Goal: Find contact information: Find contact information

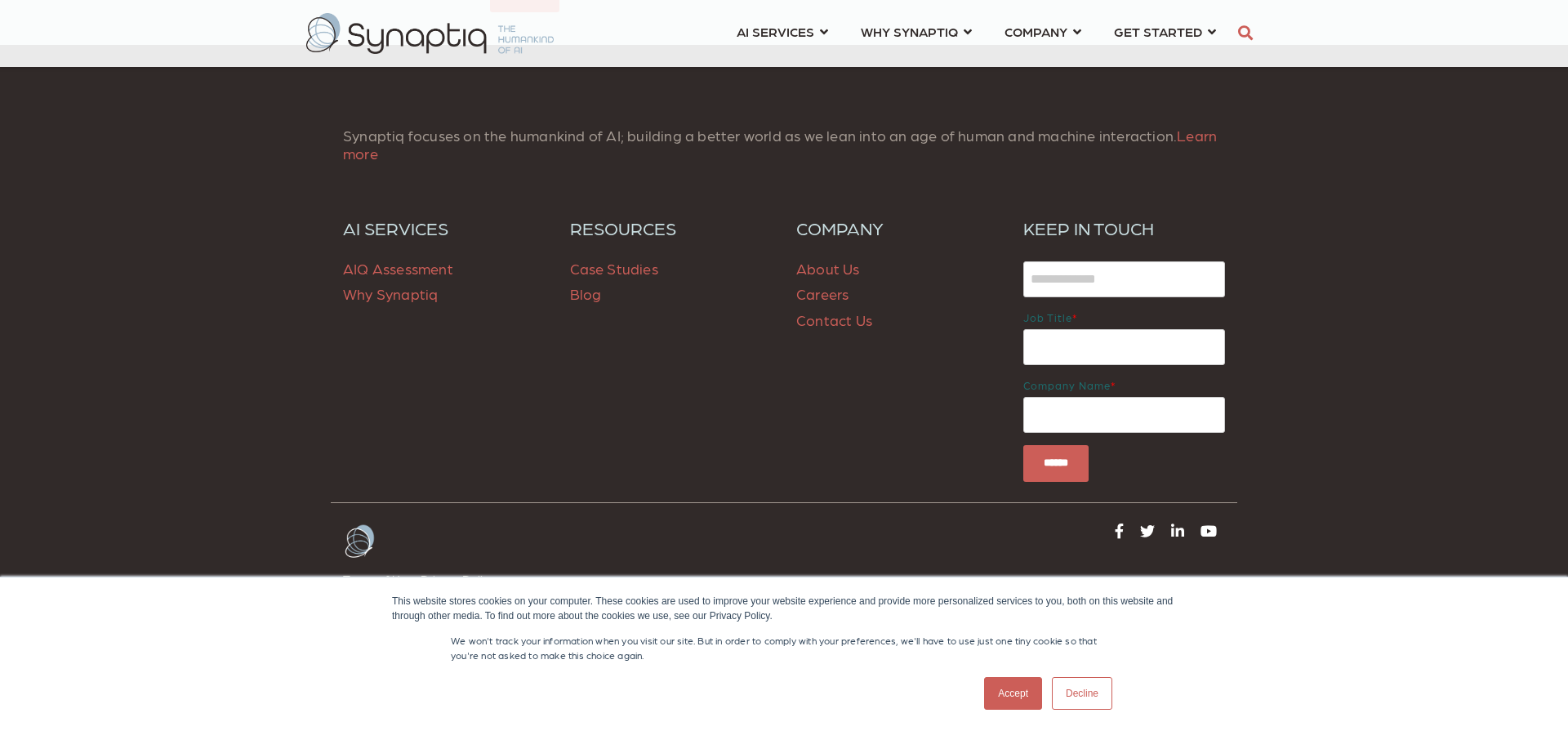
scroll to position [2338, 0]
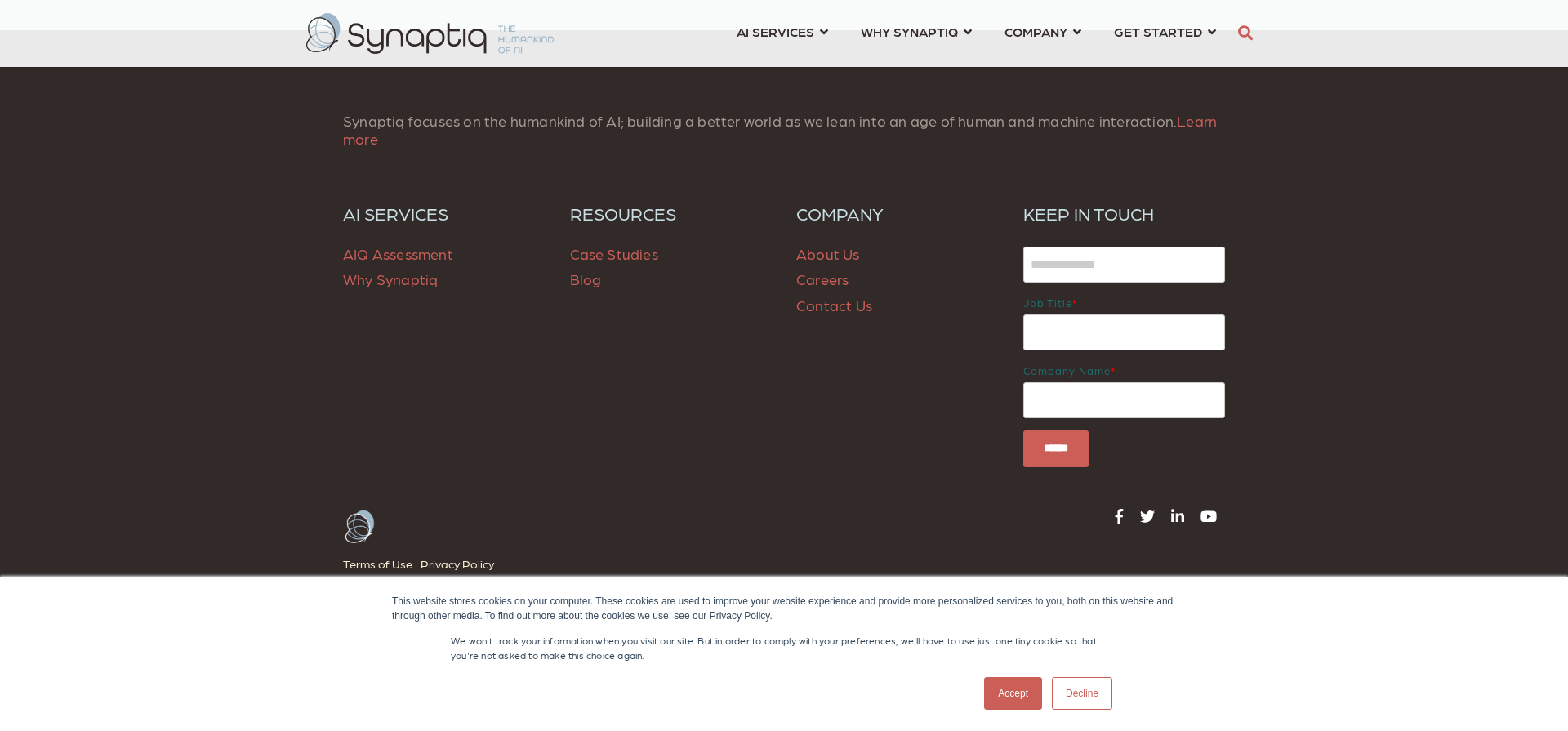
click at [999, 696] on link "Accept" at bounding box center [1013, 694] width 58 height 33
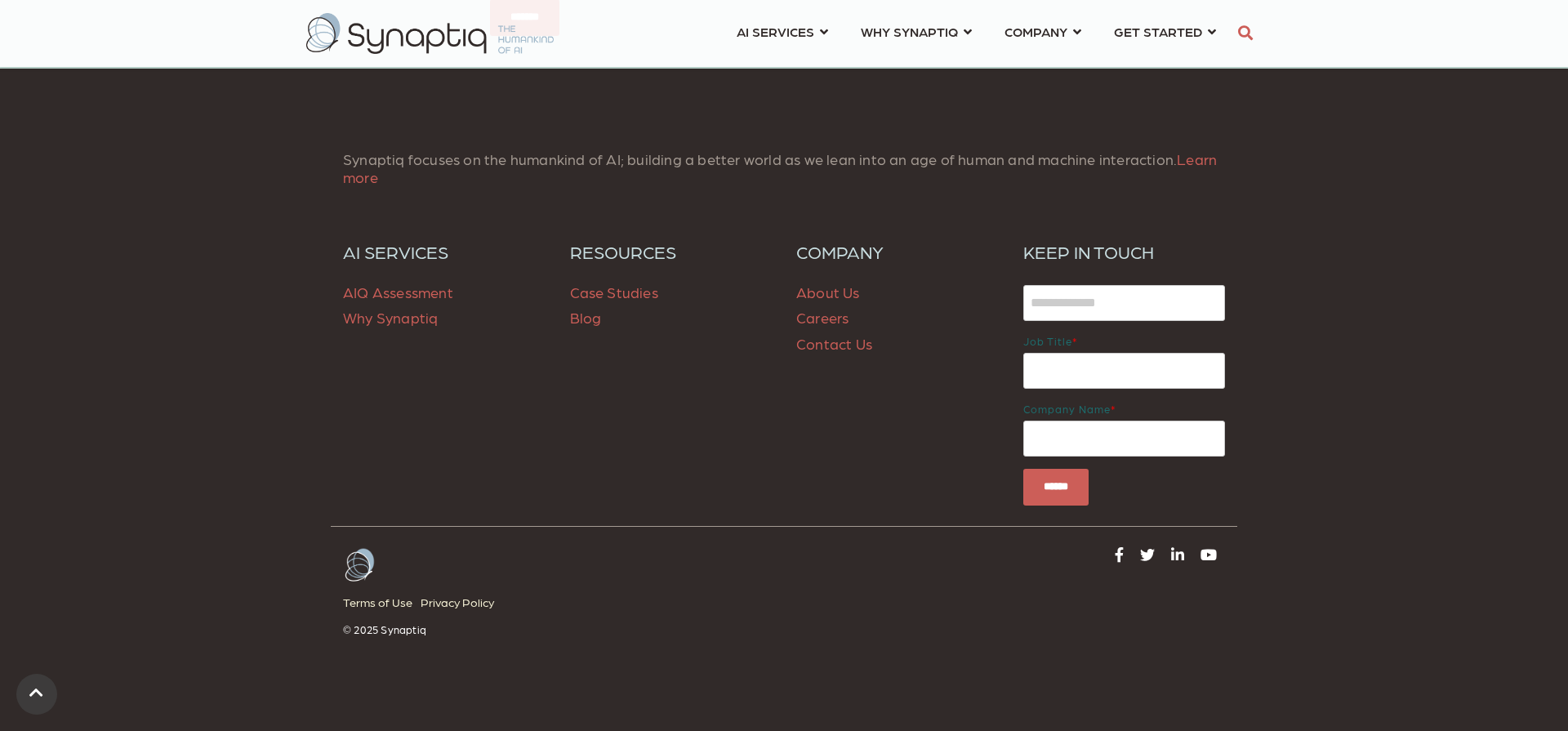
scroll to position [2291, 0]
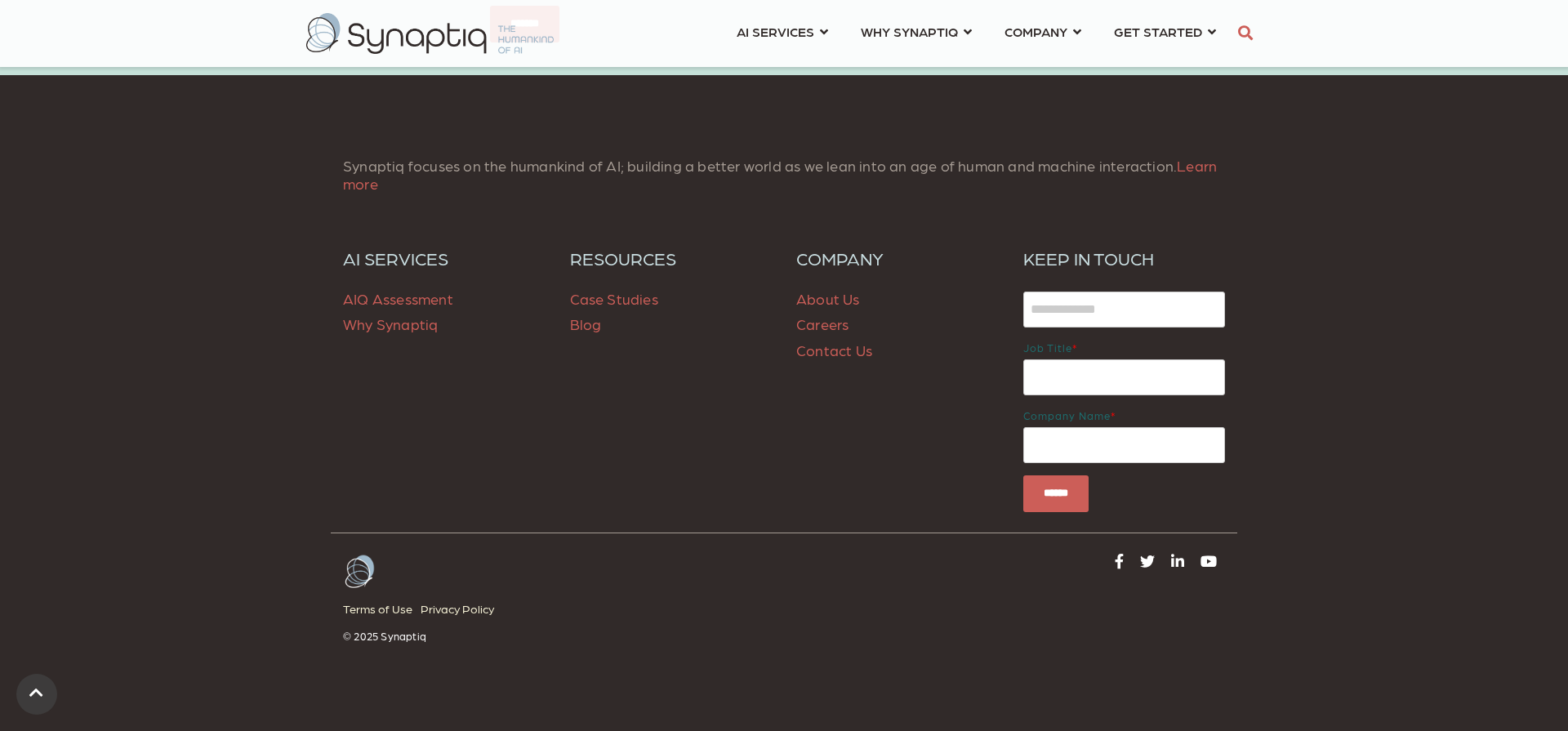
click at [841, 345] on link "Contact Us" at bounding box center [834, 350] width 76 height 17
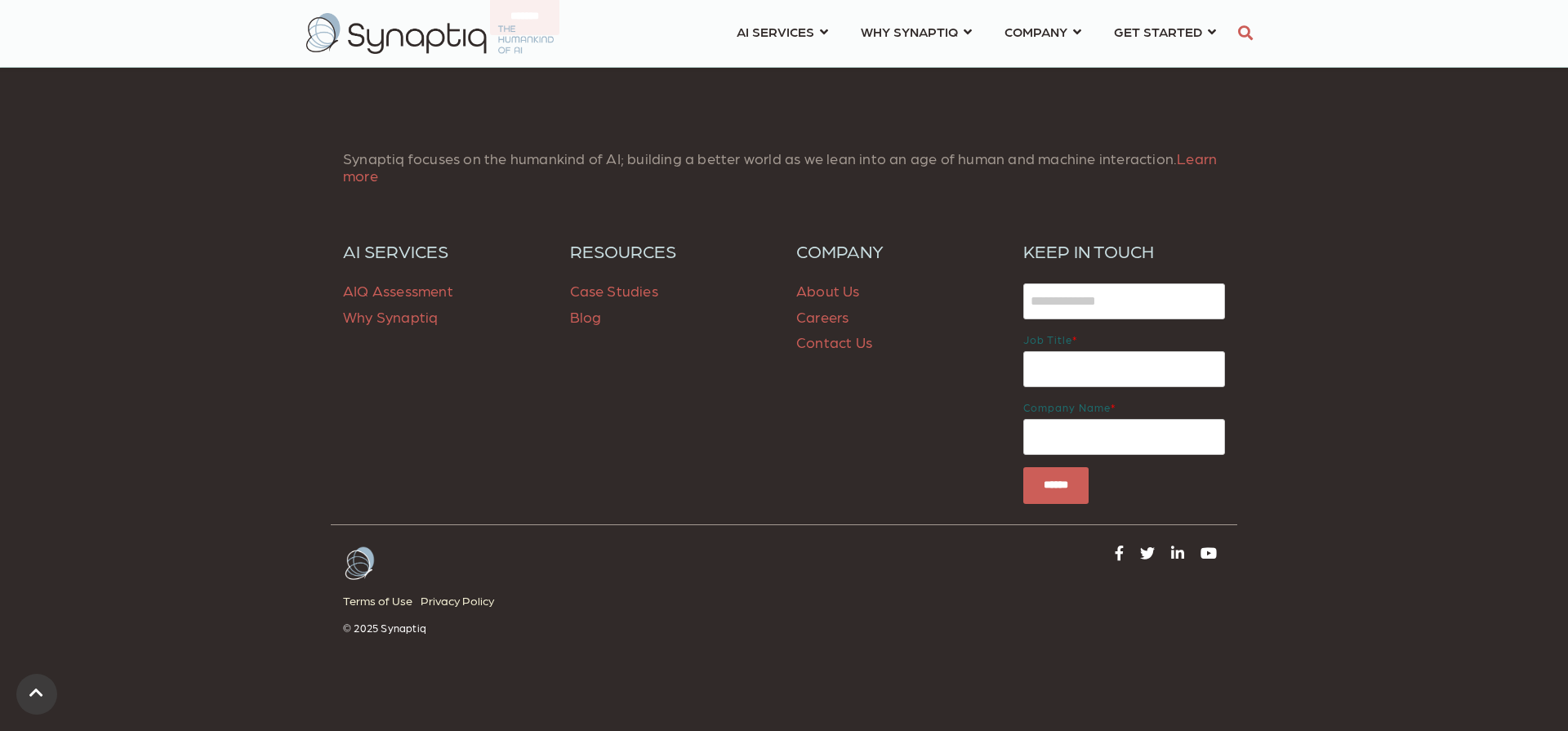
scroll to position [1342, 0]
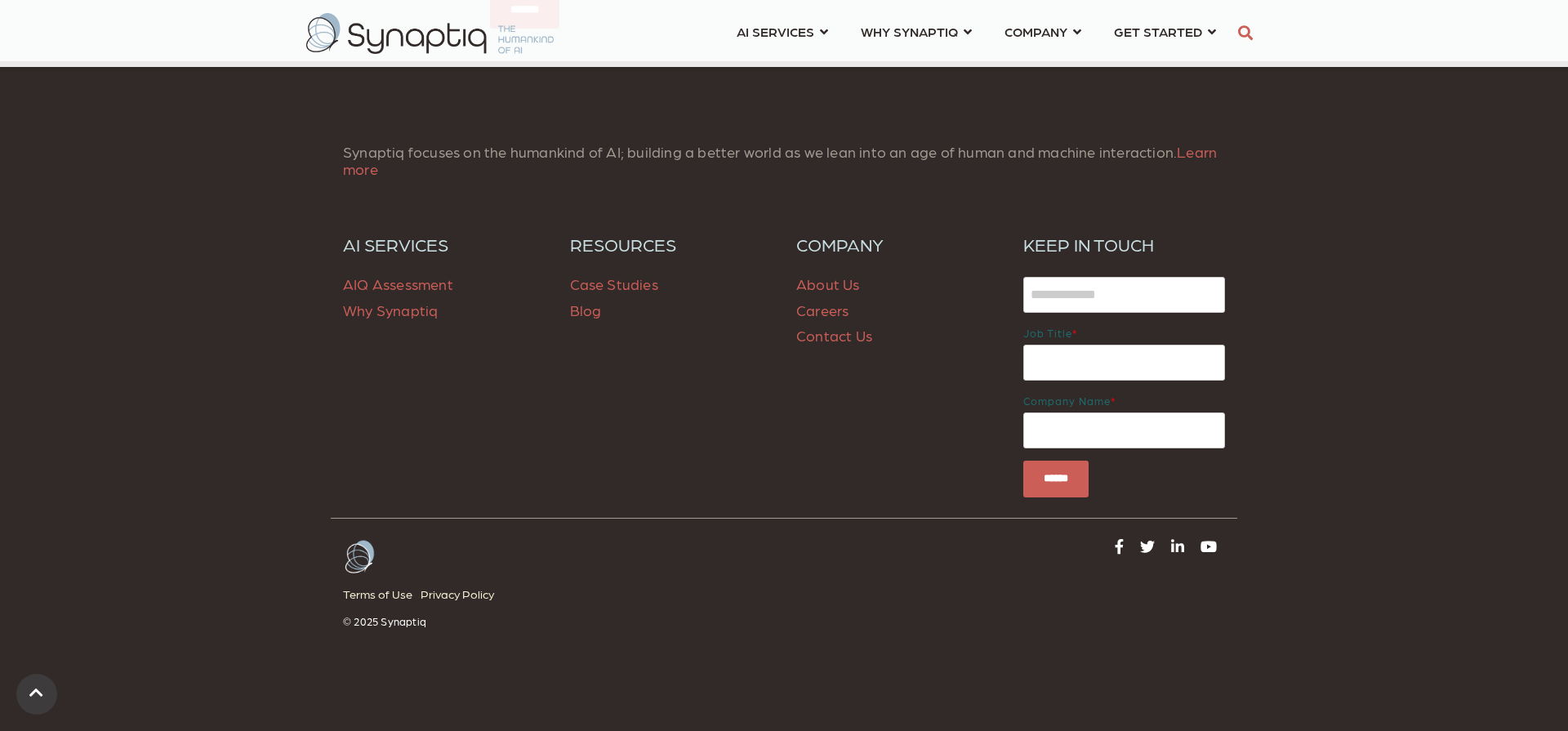
click at [851, 285] on link "About Us" at bounding box center [828, 283] width 64 height 17
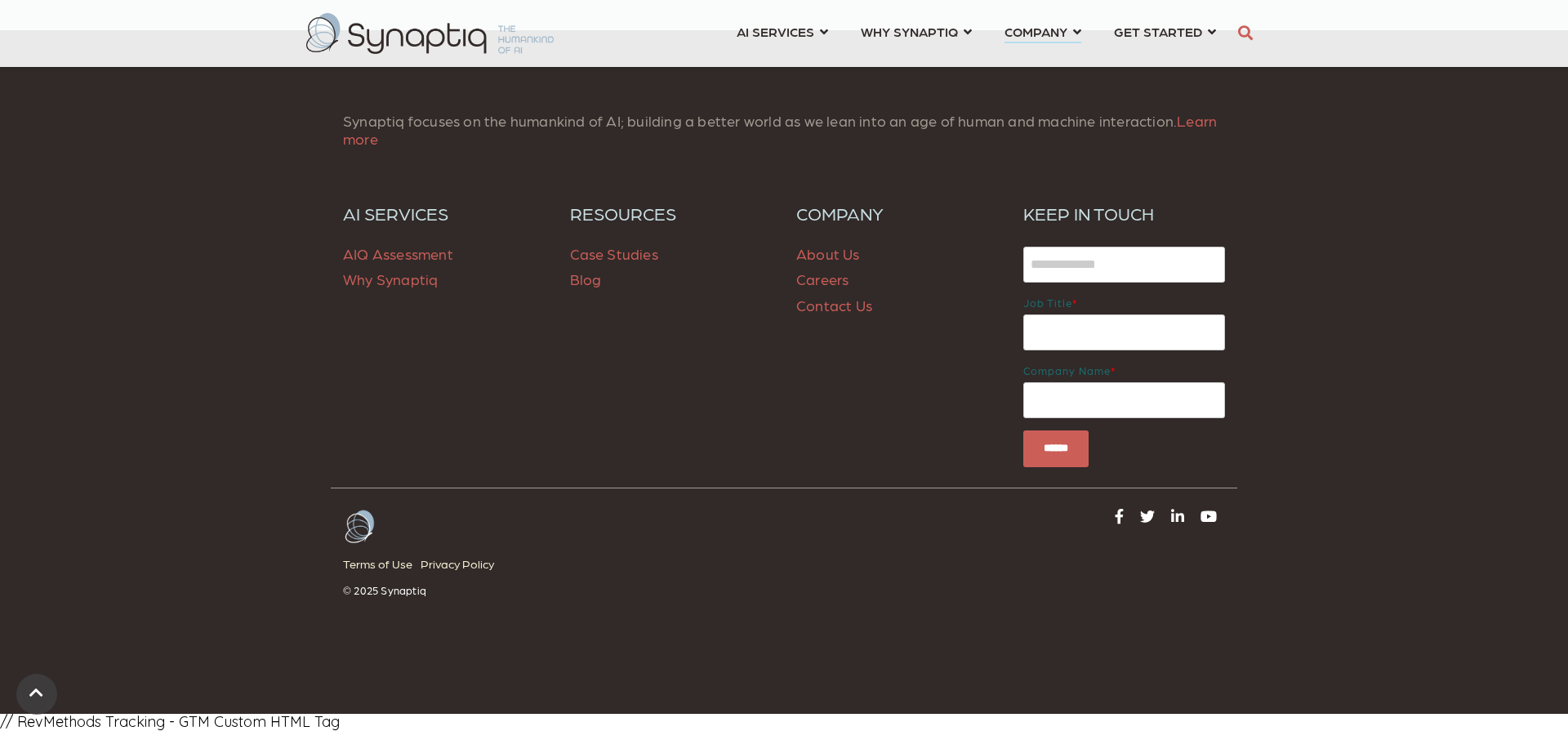
scroll to position [6668, 0]
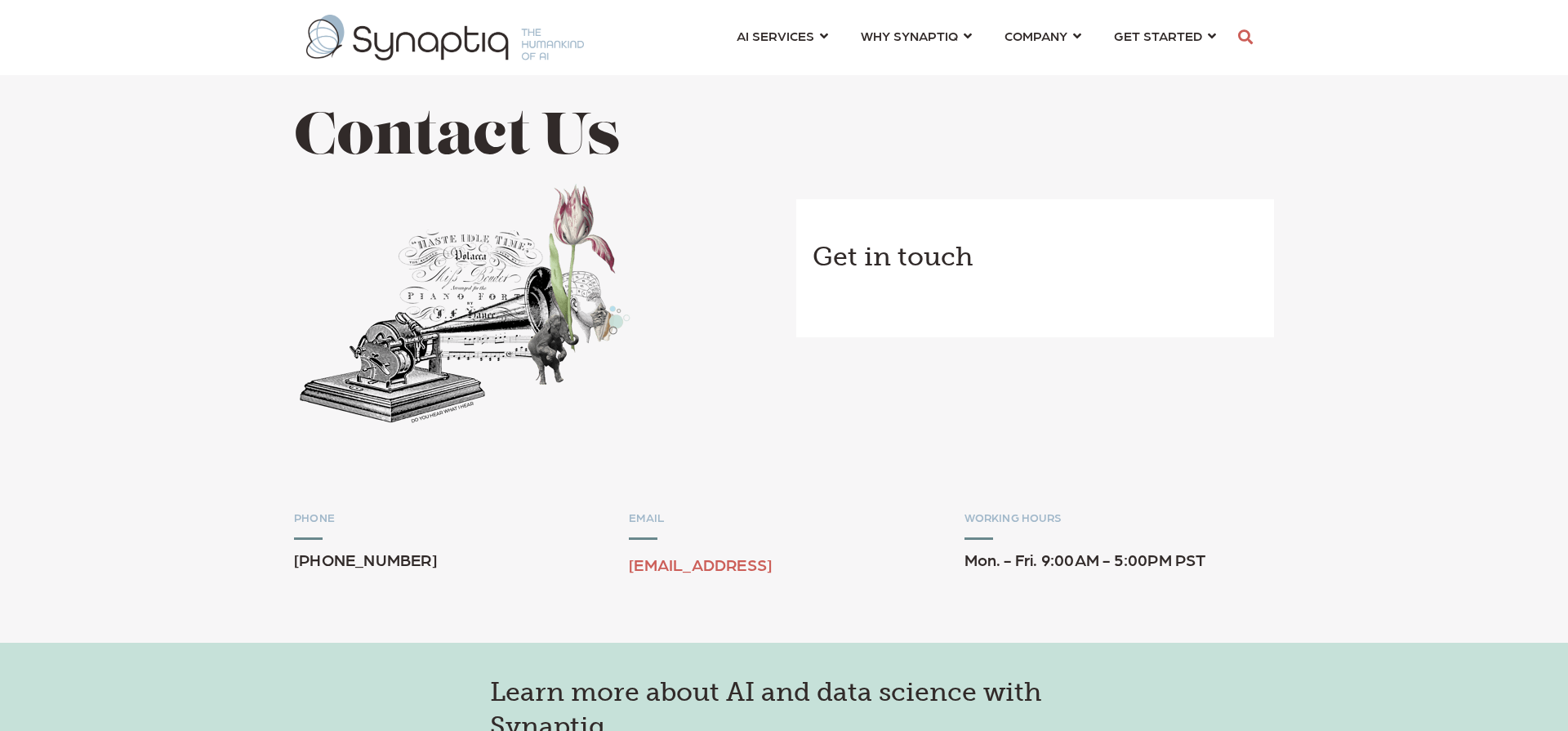
scroll to position [0, 7]
